Goal: Check status: Check status

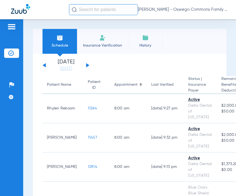
click at [110, 3] on div "[PERSON_NAME] - Oswego Commons Family Dental" at bounding box center [118, 9] width 236 height 19
click at [106, 6] on input "text" at bounding box center [103, 9] width 69 height 11
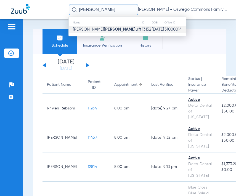
type input "[PERSON_NAME]"
click at [104, 27] on strong "[PERSON_NAME]" at bounding box center [120, 29] width 32 height 4
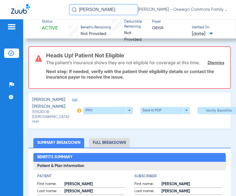
drag, startPoint x: 98, startPoint y: 10, endPoint x: 35, endPoint y: 11, distance: 63.1
click at [38, 11] on div "[PERSON_NAME] w [PERSON_NAME] - Oswego Commons Family Dental" at bounding box center [118, 9] width 236 height 19
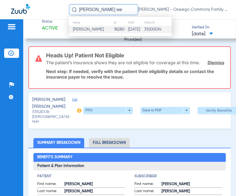
type input "[PERSON_NAME] we"
click at [85, 28] on span "[PERSON_NAME]" at bounding box center [88, 29] width 31 height 4
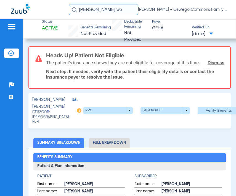
click at [10, 51] on img at bounding box center [11, 53] width 6 height 6
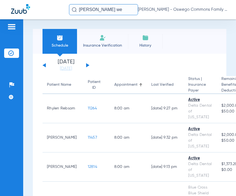
click at [88, 66] on button at bounding box center [87, 65] width 3 height 4
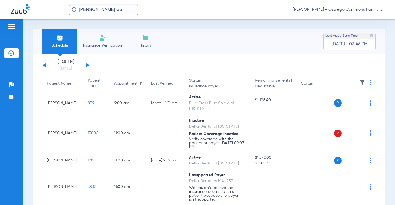
click at [194, 82] on th "Status | Insurance Payer" at bounding box center [217, 83] width 66 height 15
click at [198, 87] on span "Insurance Payer" at bounding box center [217, 87] width 57 height 6
drag, startPoint x: 197, startPoint y: 89, endPoint x: 172, endPoint y: 90, distance: 25.1
click at [197, 89] on span "Insurance Payer" at bounding box center [217, 87] width 57 height 6
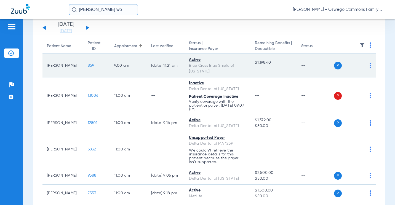
scroll to position [28, 0]
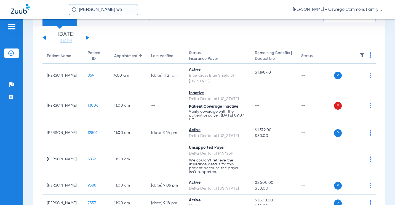
click at [235, 58] on img at bounding box center [362, 55] width 6 height 6
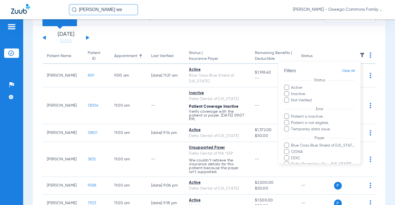
click at [235, 94] on span at bounding box center [286, 93] width 5 height 5
click at [235, 92] on input "Inactive" at bounding box center [306, 92] width 0 height 0
click at [235, 100] on span at bounding box center [286, 99] width 5 height 5
click at [235, 98] on input "Not Verified" at bounding box center [312, 98] width 0 height 0
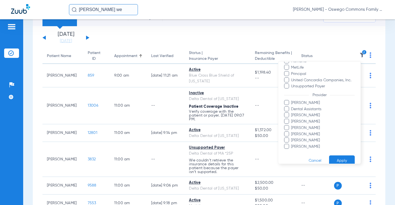
scroll to position [162, 0]
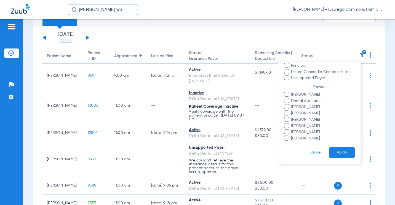
click at [235, 151] on button "Apply" at bounding box center [342, 152] width 26 height 11
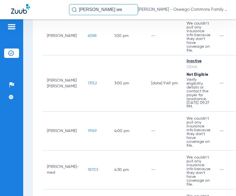
scroll to position [496, 0]
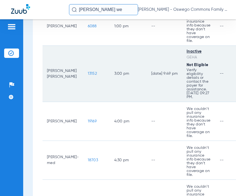
click at [110, 81] on td "3:00 PM" at bounding box center [128, 74] width 37 height 56
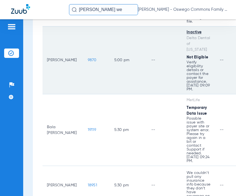
scroll to position [689, 0]
